Goal: Task Accomplishment & Management: Manage account settings

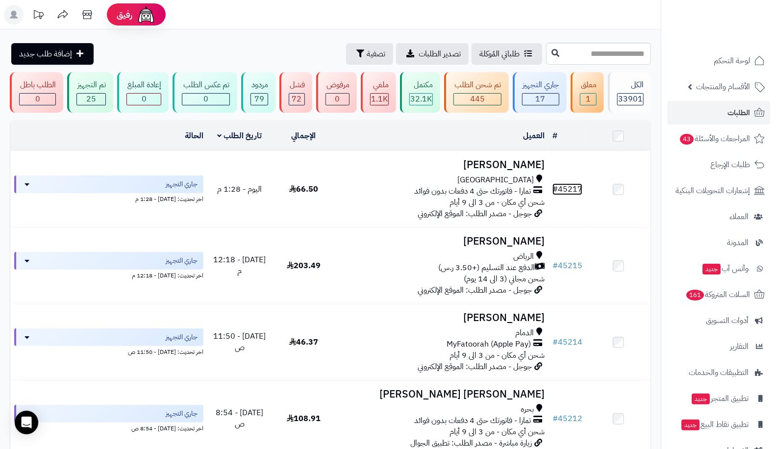
click at [569, 187] on link "# 45217" at bounding box center [567, 189] width 30 height 12
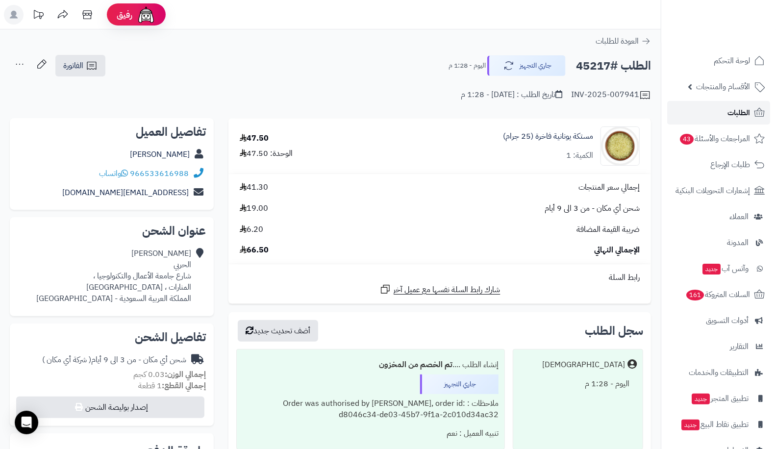
click at [728, 108] on span "الطلبات" at bounding box center [738, 113] width 23 height 14
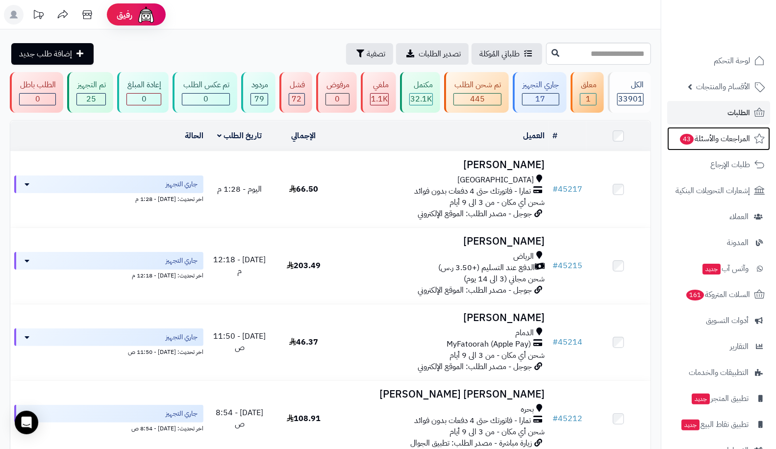
click at [731, 134] on span "المراجعات والأسئلة 43" at bounding box center [714, 139] width 71 height 14
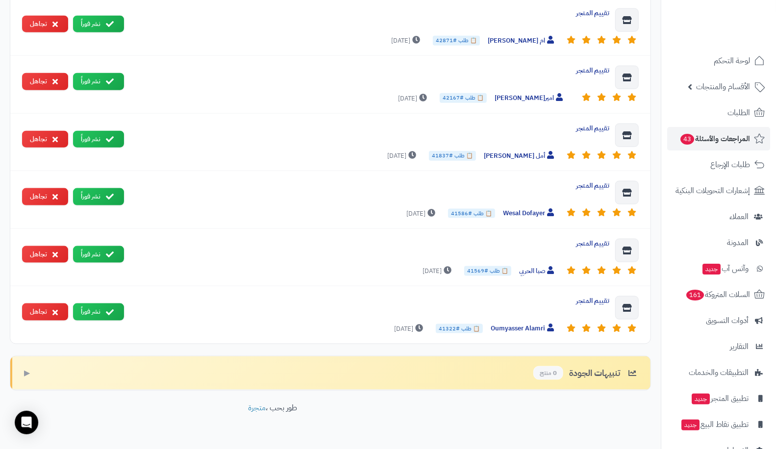
scroll to position [25, 0]
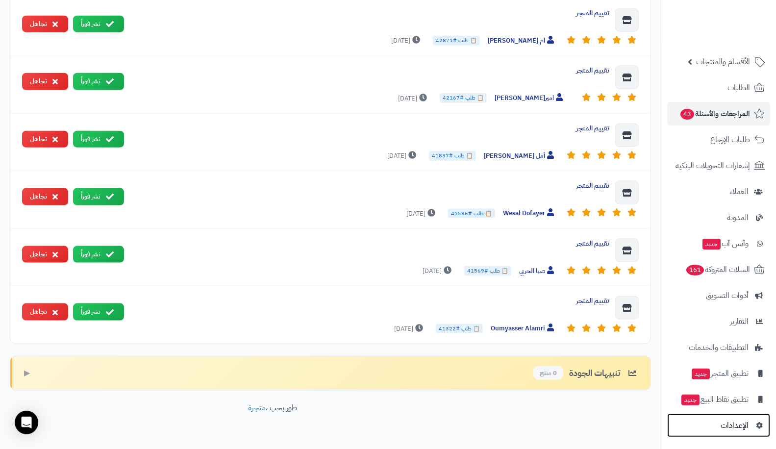
drag, startPoint x: 732, startPoint y: 429, endPoint x: 743, endPoint y: 423, distance: 11.6
click at [743, 423] on span "الإعدادات" at bounding box center [734, 425] width 28 height 14
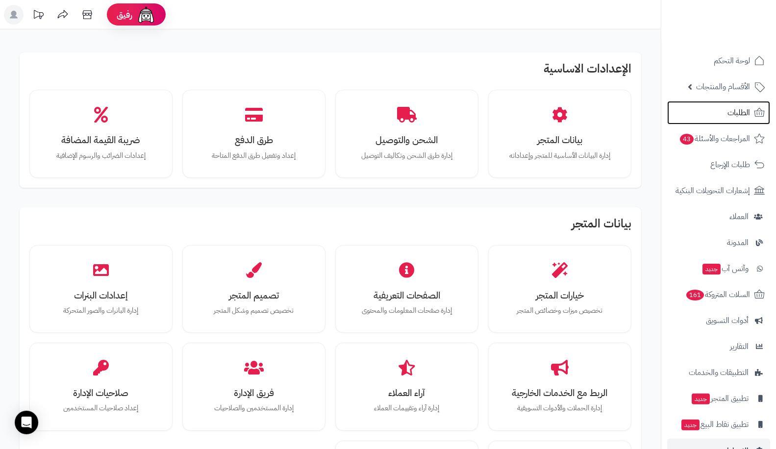
drag, startPoint x: 721, startPoint y: 115, endPoint x: 726, endPoint y: 111, distance: 6.6
click at [726, 111] on link "الطلبات" at bounding box center [718, 113] width 103 height 24
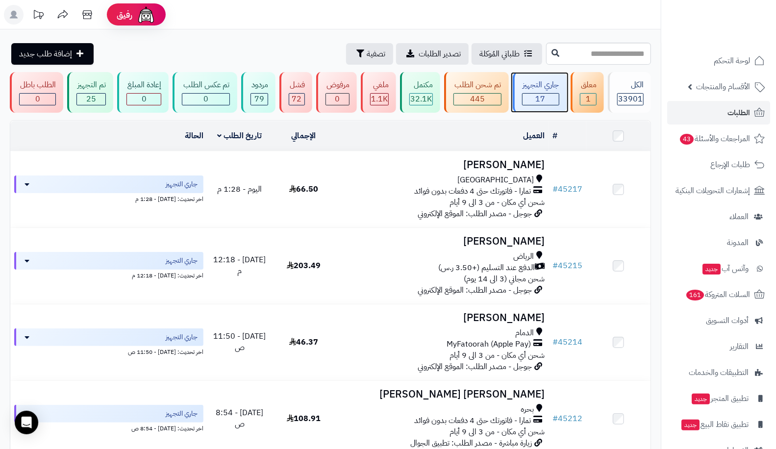
click at [545, 104] on span "17" at bounding box center [541, 99] width 10 height 12
click at [730, 119] on span "الطلبات" at bounding box center [738, 113] width 23 height 14
click at [736, 113] on span "الطلبات" at bounding box center [738, 113] width 23 height 14
click at [729, 106] on span "الطلبات" at bounding box center [738, 113] width 23 height 14
click at [538, 95] on span "17" at bounding box center [541, 99] width 10 height 12
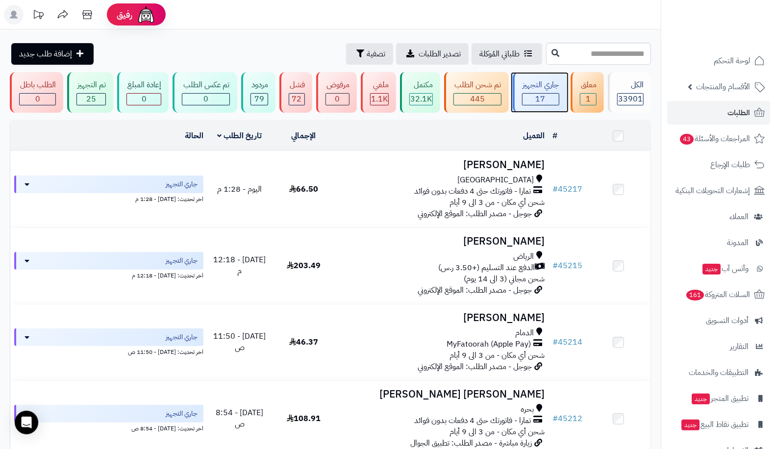
click at [564, 94] on div "جاري التجهيز 17" at bounding box center [539, 92] width 54 height 41
click at [528, 94] on div "17" at bounding box center [540, 99] width 36 height 11
click at [724, 109] on link "الطلبات" at bounding box center [718, 113] width 103 height 24
click at [694, 112] on link "الطلبات" at bounding box center [718, 113] width 103 height 24
